Goal: Find specific page/section: Find specific page/section

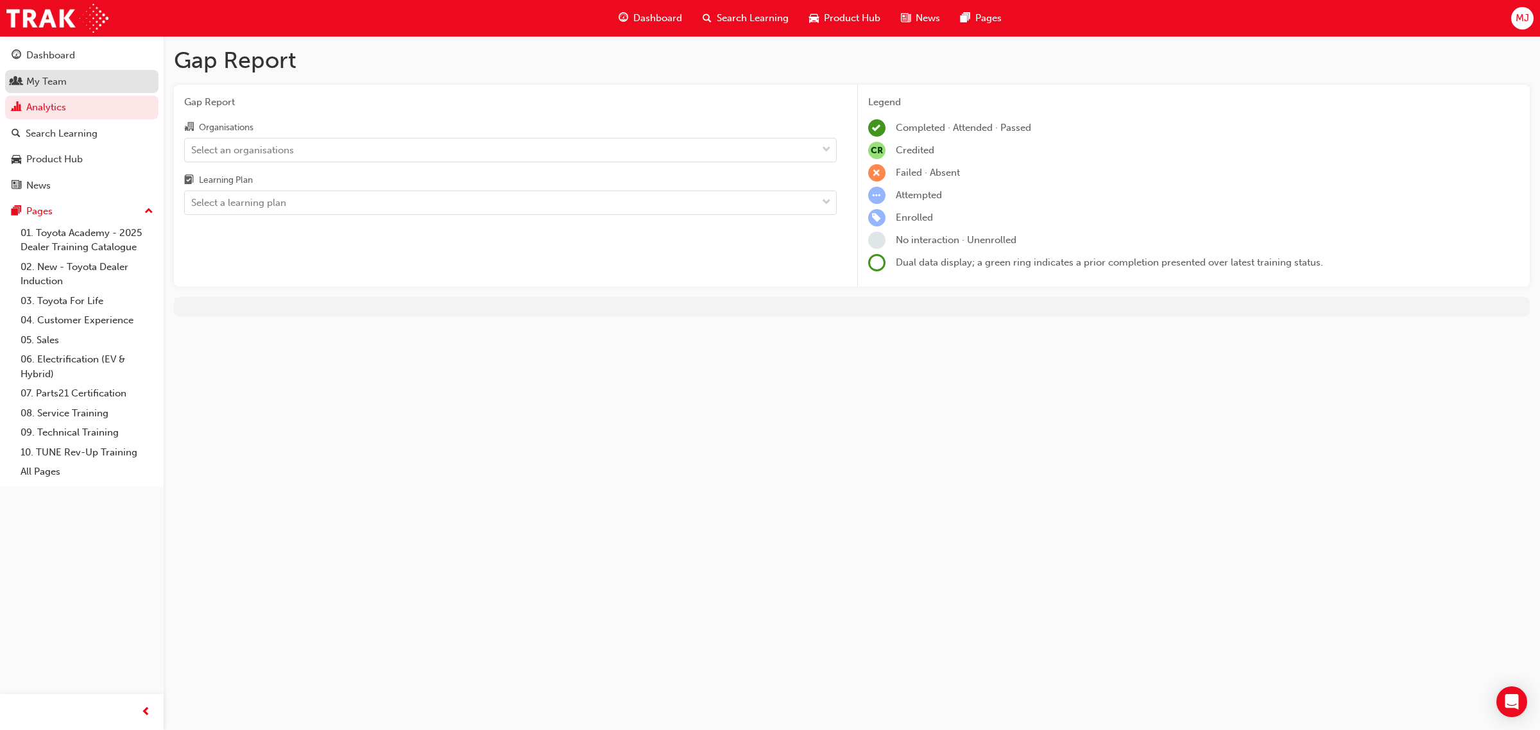
click at [80, 77] on div "My Team" at bounding box center [82, 82] width 141 height 16
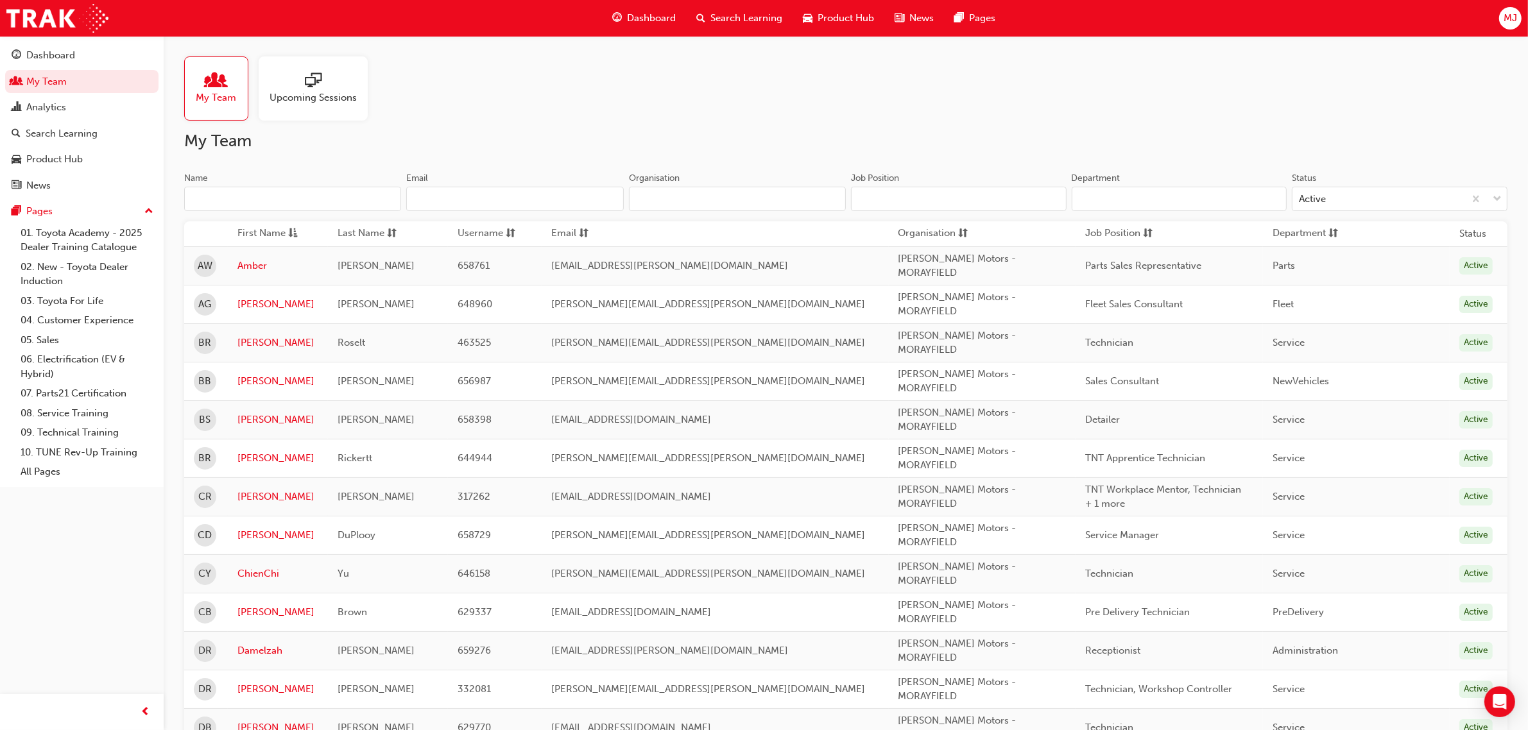
click at [287, 198] on input "Name" at bounding box center [292, 199] width 217 height 24
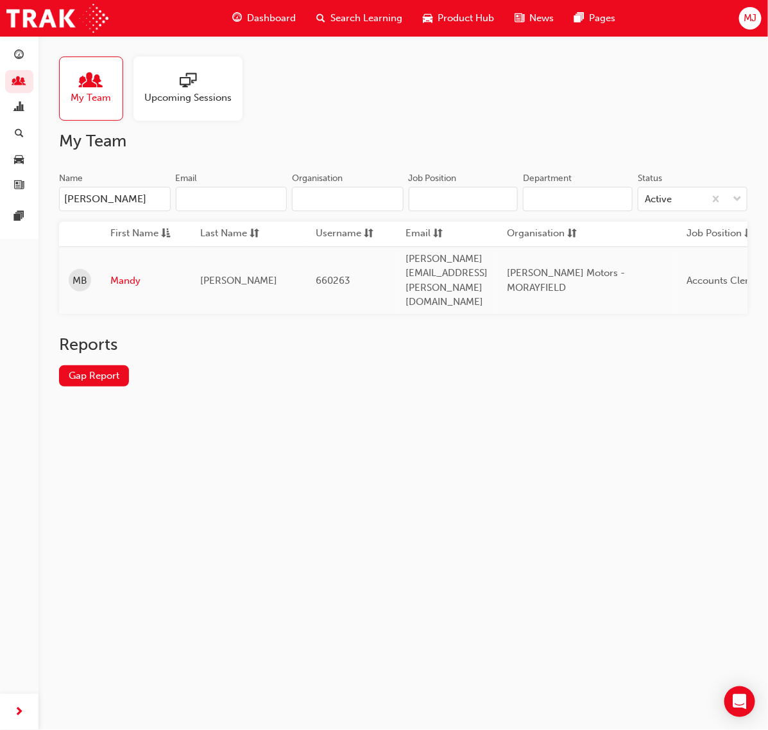
drag, startPoint x: 111, startPoint y: 201, endPoint x: -771, endPoint y: 230, distance: 883.0
click at [0, 230] on html "Your version of Internet Explorer is outdated and not supported. Please upgrade…" at bounding box center [384, 365] width 768 height 730
drag, startPoint x: 114, startPoint y: 197, endPoint x: -1, endPoint y: 223, distance: 117.9
click at [0, 223] on html "Your version of Internet Explorer is outdated and not supported. Please upgrade…" at bounding box center [384, 365] width 768 height 730
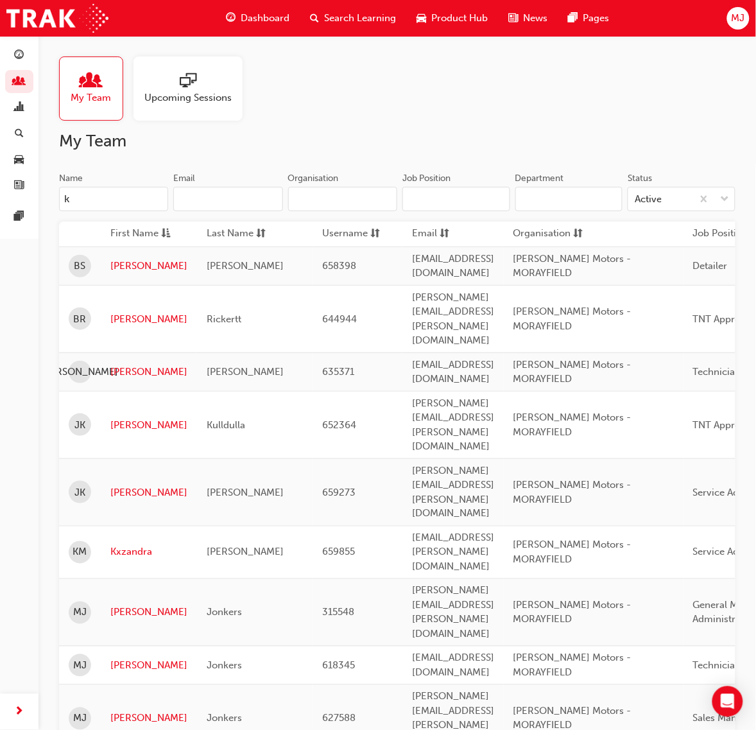
type input "k"
click at [133, 199] on input "k" at bounding box center [113, 199] width 109 height 24
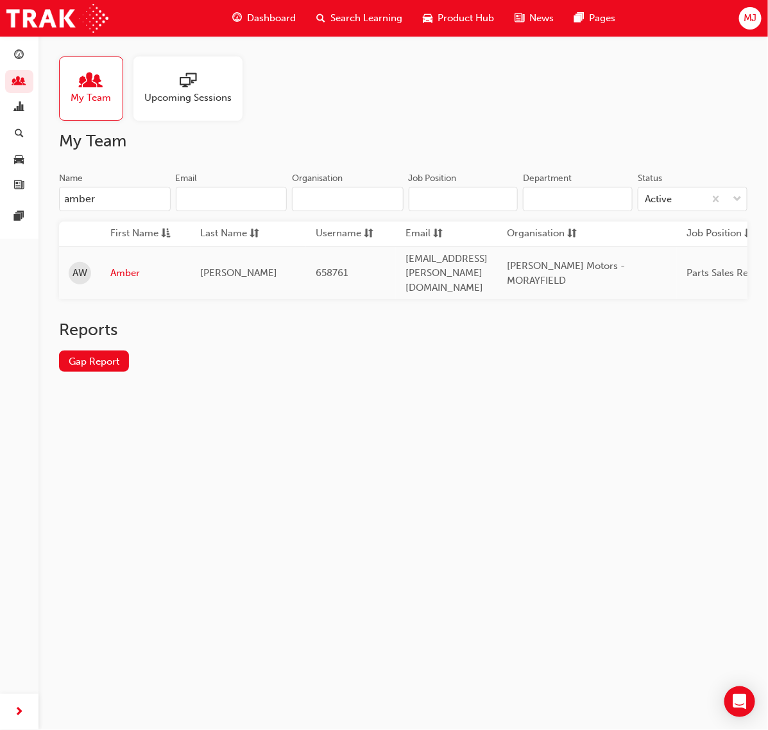
type input "amber"
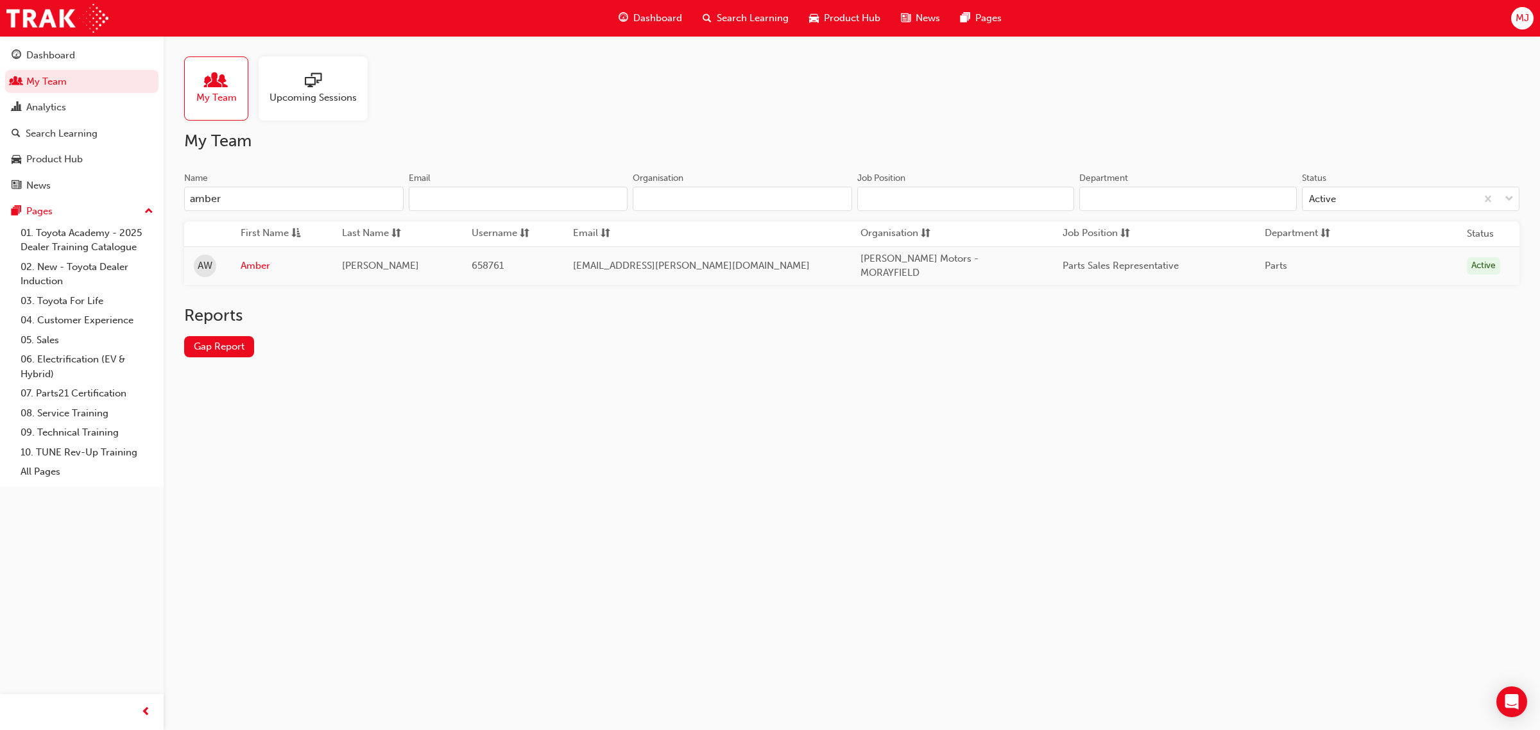
click at [897, 594] on div "My Team Upcoming Sessions My Team Name amber Email Organisation Job Position De…" at bounding box center [770, 365] width 1540 height 730
